Goal: Task Accomplishment & Management: Complete application form

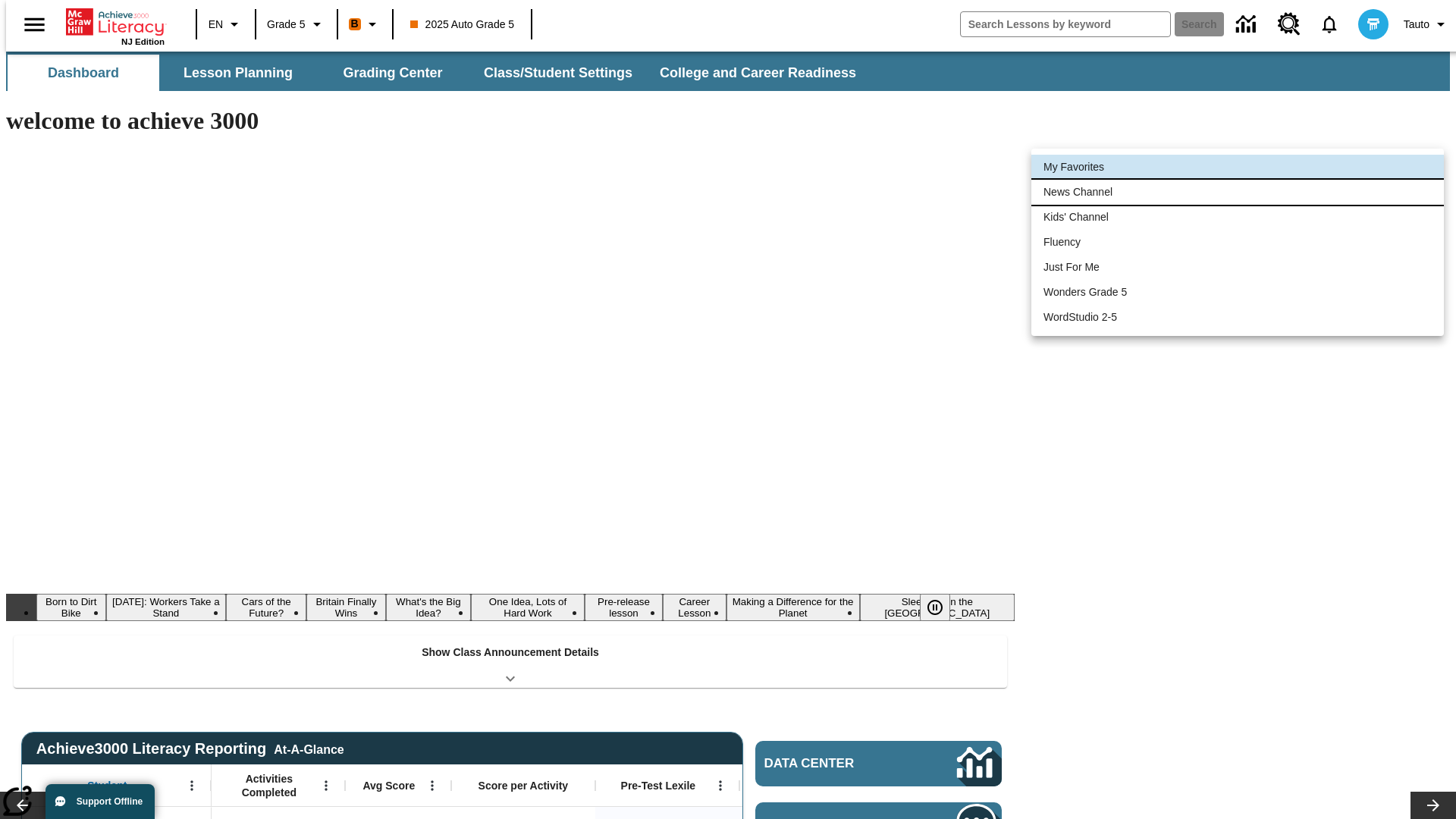
click at [1238, 192] on li "News Channel" at bounding box center [1237, 192] width 412 height 25
type input "120"
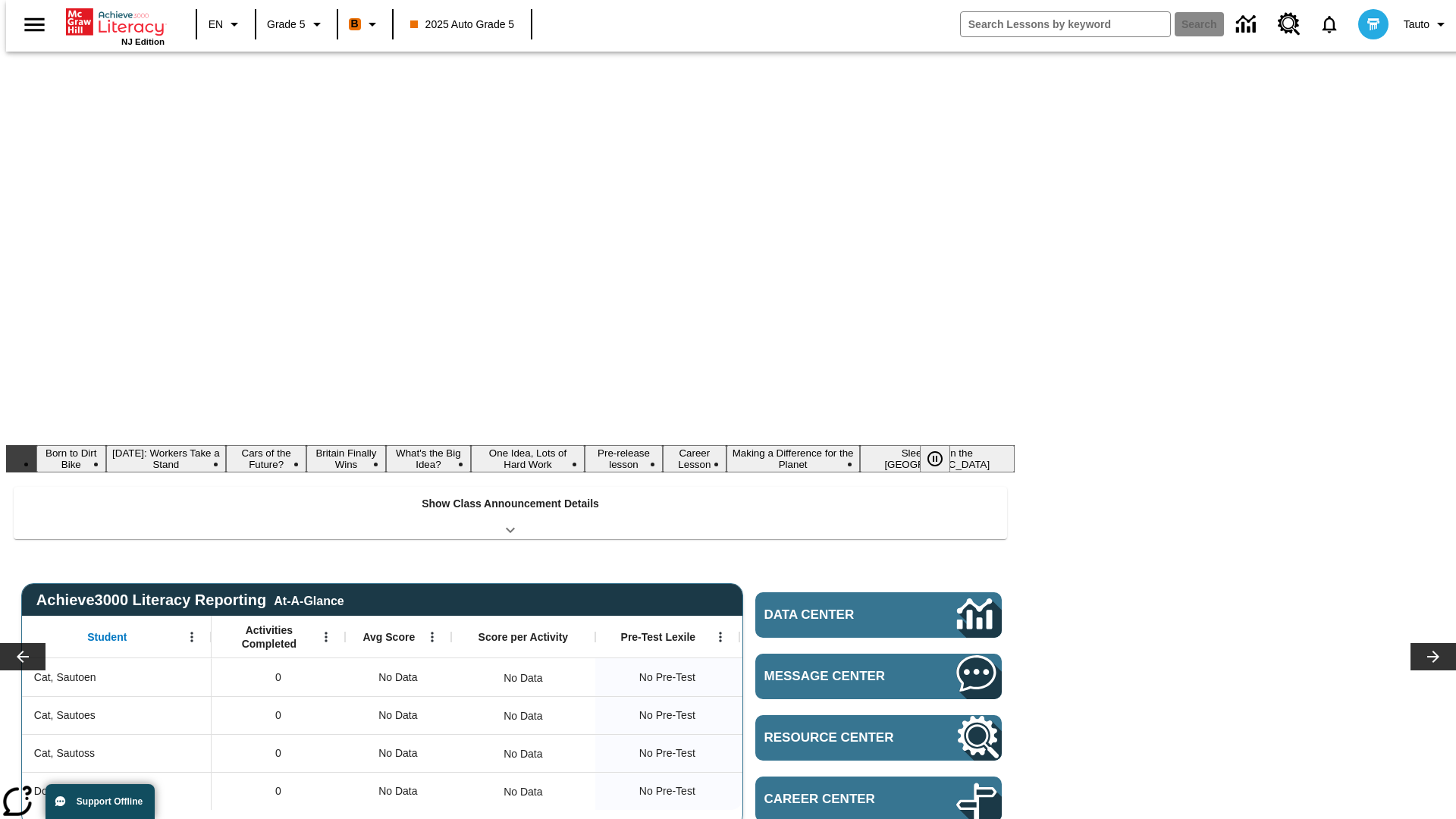
scroll to position [84, 0]
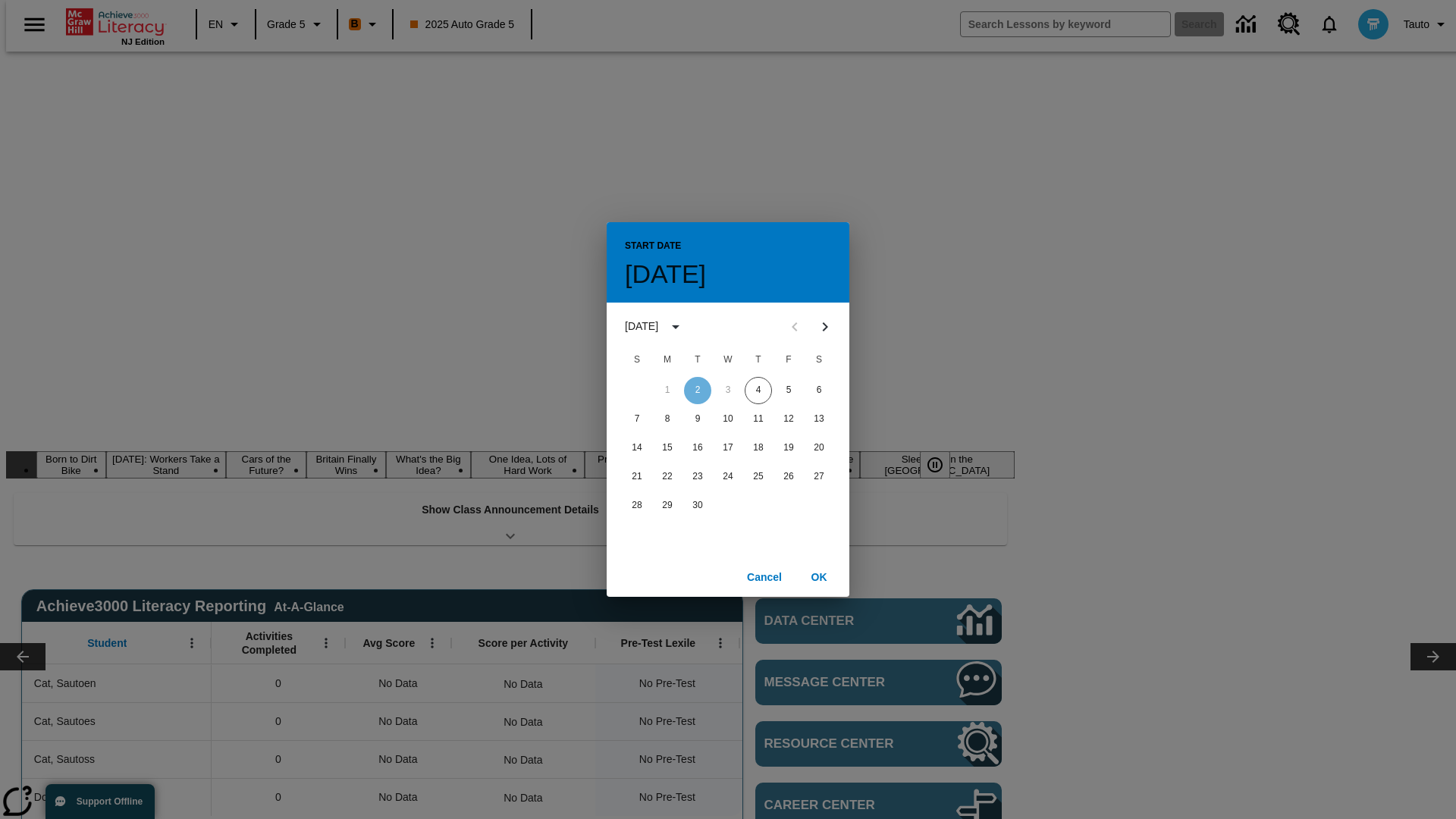
scroll to position [0, 0]
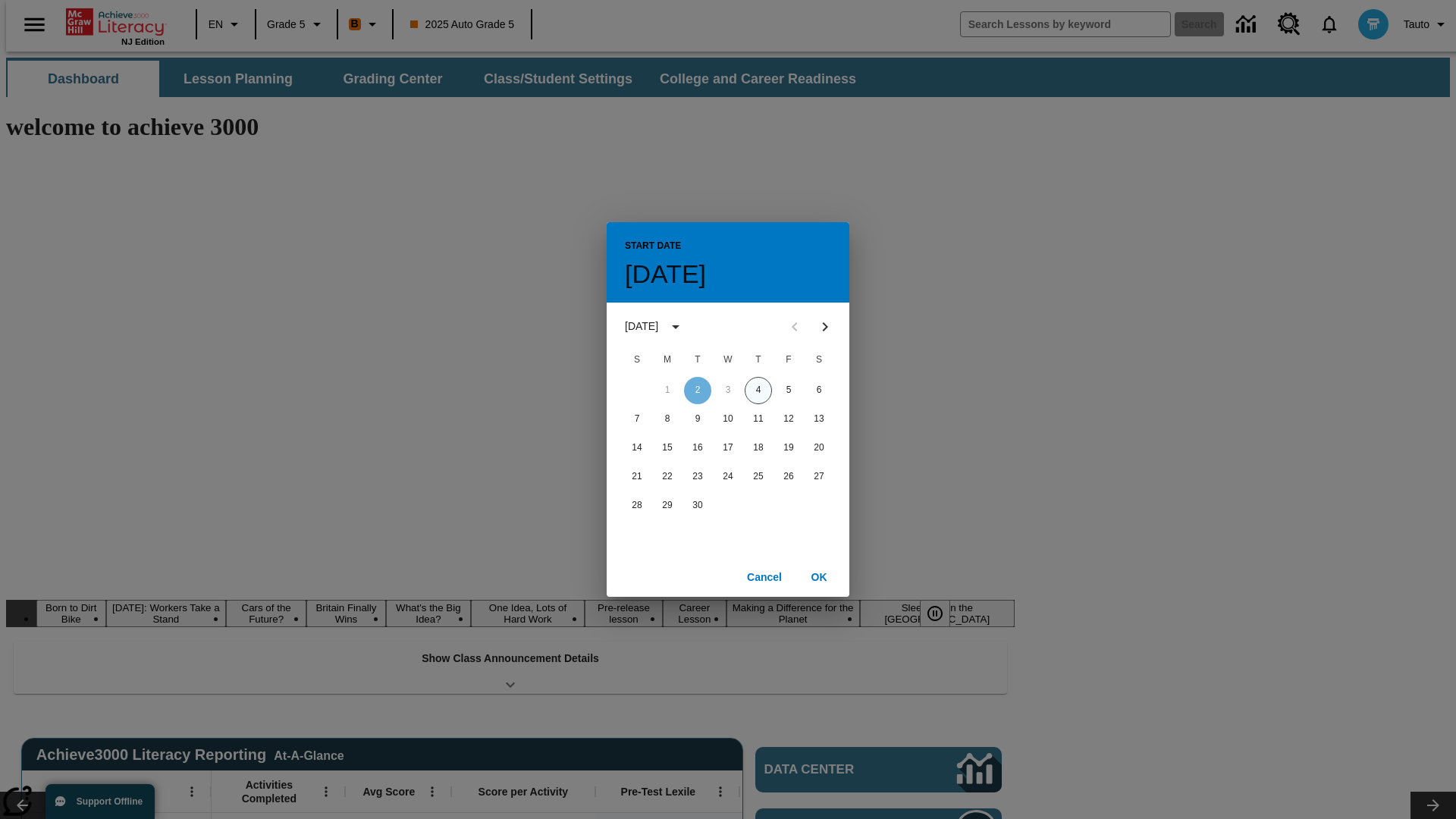
click at [758, 390] on button "4" at bounding box center [758, 391] width 28 height 28
click at [819, 577] on button "OK" at bounding box center [819, 578] width 49 height 28
